Goal: Download file/media

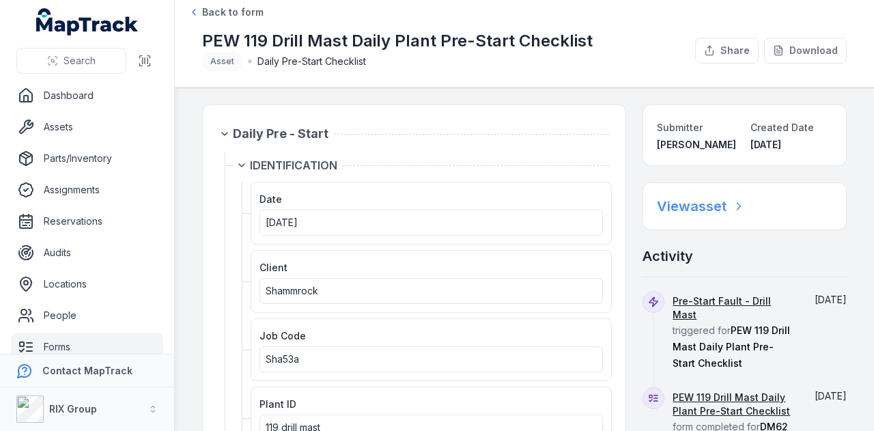
click at [670, 199] on h2 "View asset" at bounding box center [692, 206] width 70 height 19
click at [710, 208] on h2 "View asset" at bounding box center [692, 206] width 70 height 19
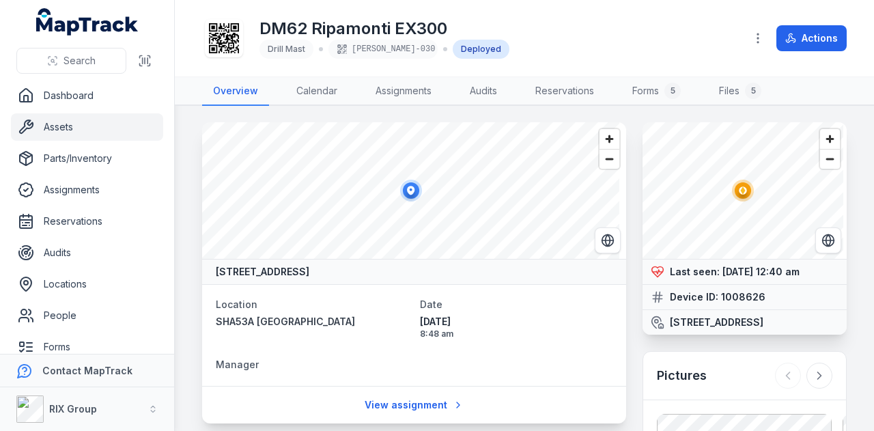
scroll to position [68, 0]
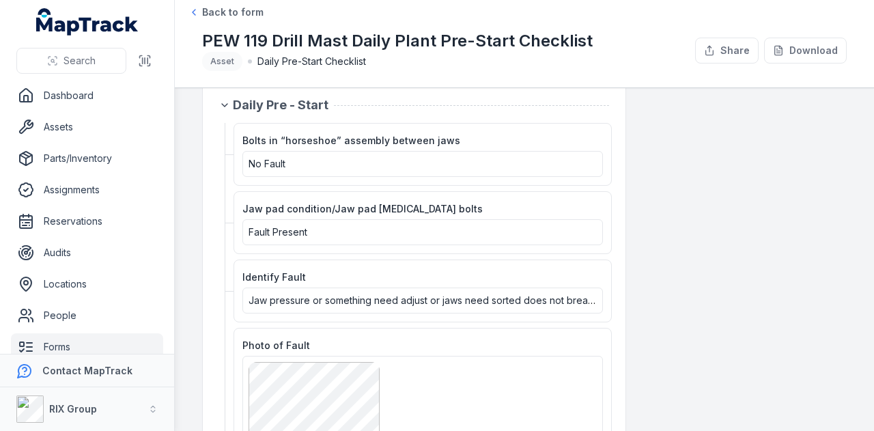
scroll to position [1230, 0]
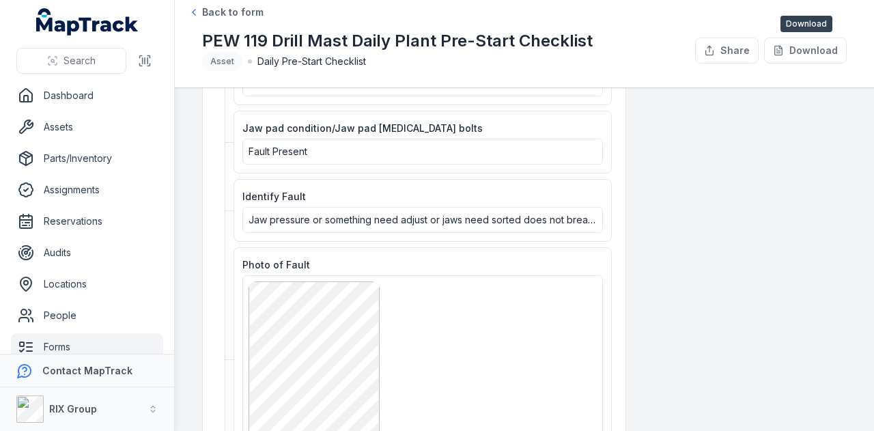
click at [828, 55] on button "Download" at bounding box center [805, 51] width 83 height 26
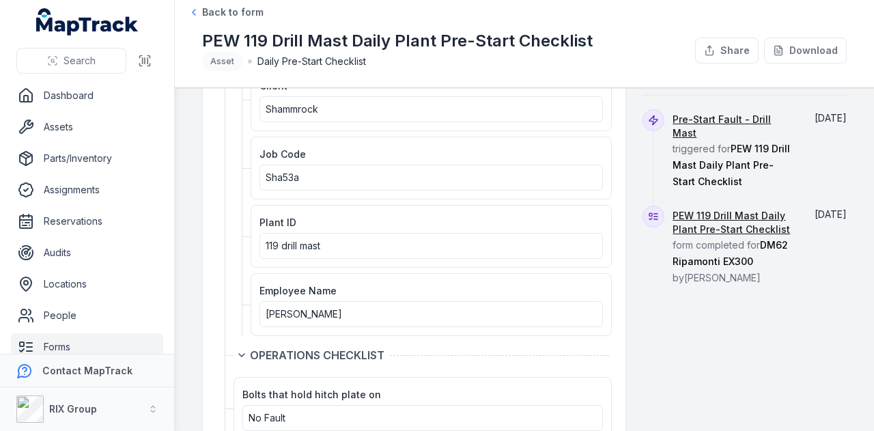
scroll to position [0, 0]
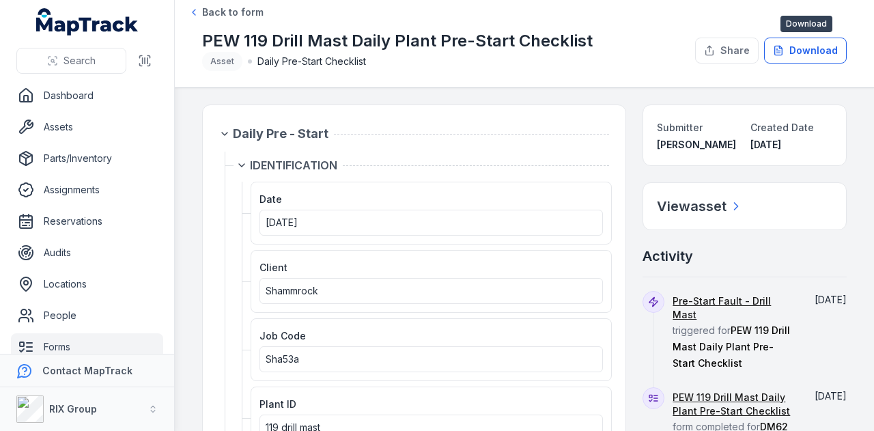
click at [823, 54] on button "Download" at bounding box center [805, 51] width 83 height 26
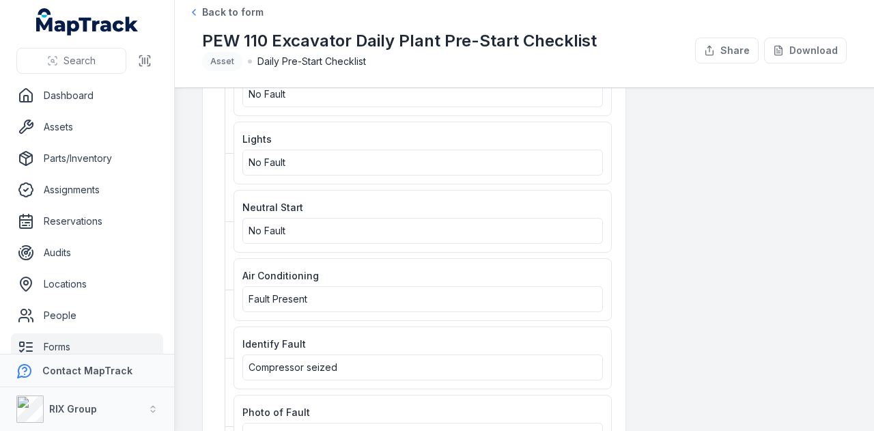
scroll to position [615, 0]
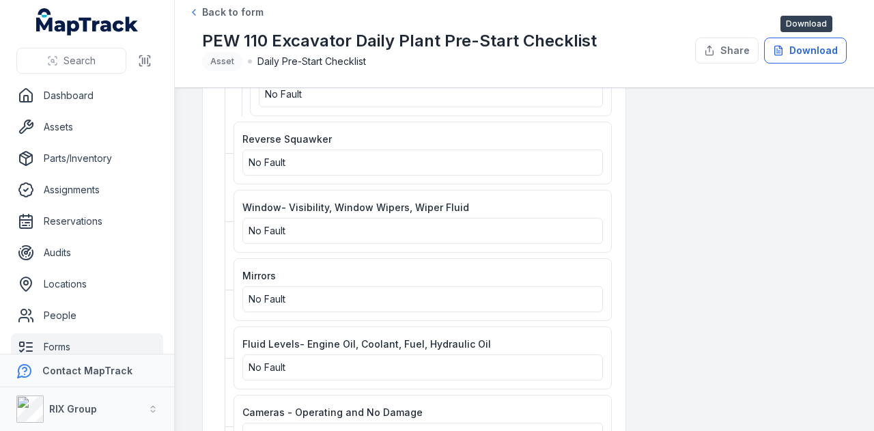
click at [824, 51] on button "Download" at bounding box center [805, 51] width 83 height 26
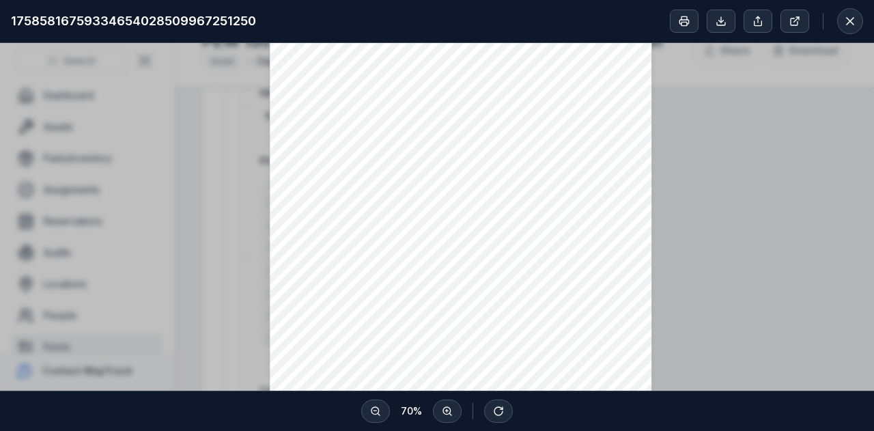
scroll to position [205, 0]
click at [857, 26] on button at bounding box center [850, 21] width 26 height 26
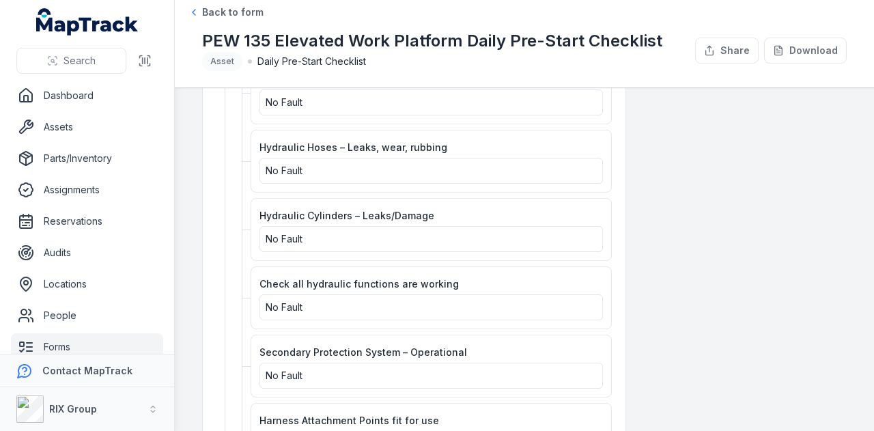
scroll to position [1981, 0]
